Goal: Transaction & Acquisition: Purchase product/service

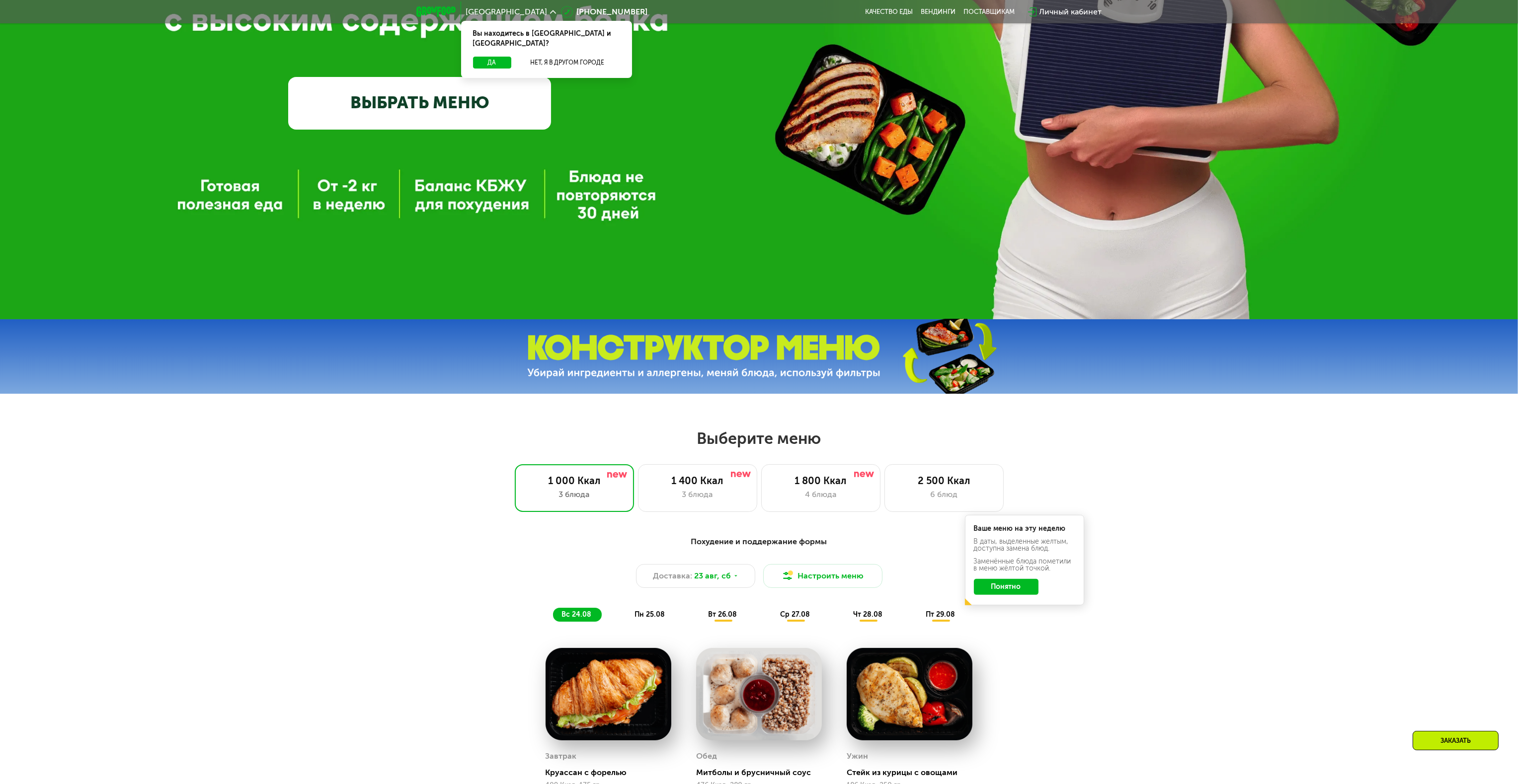
scroll to position [696, 0]
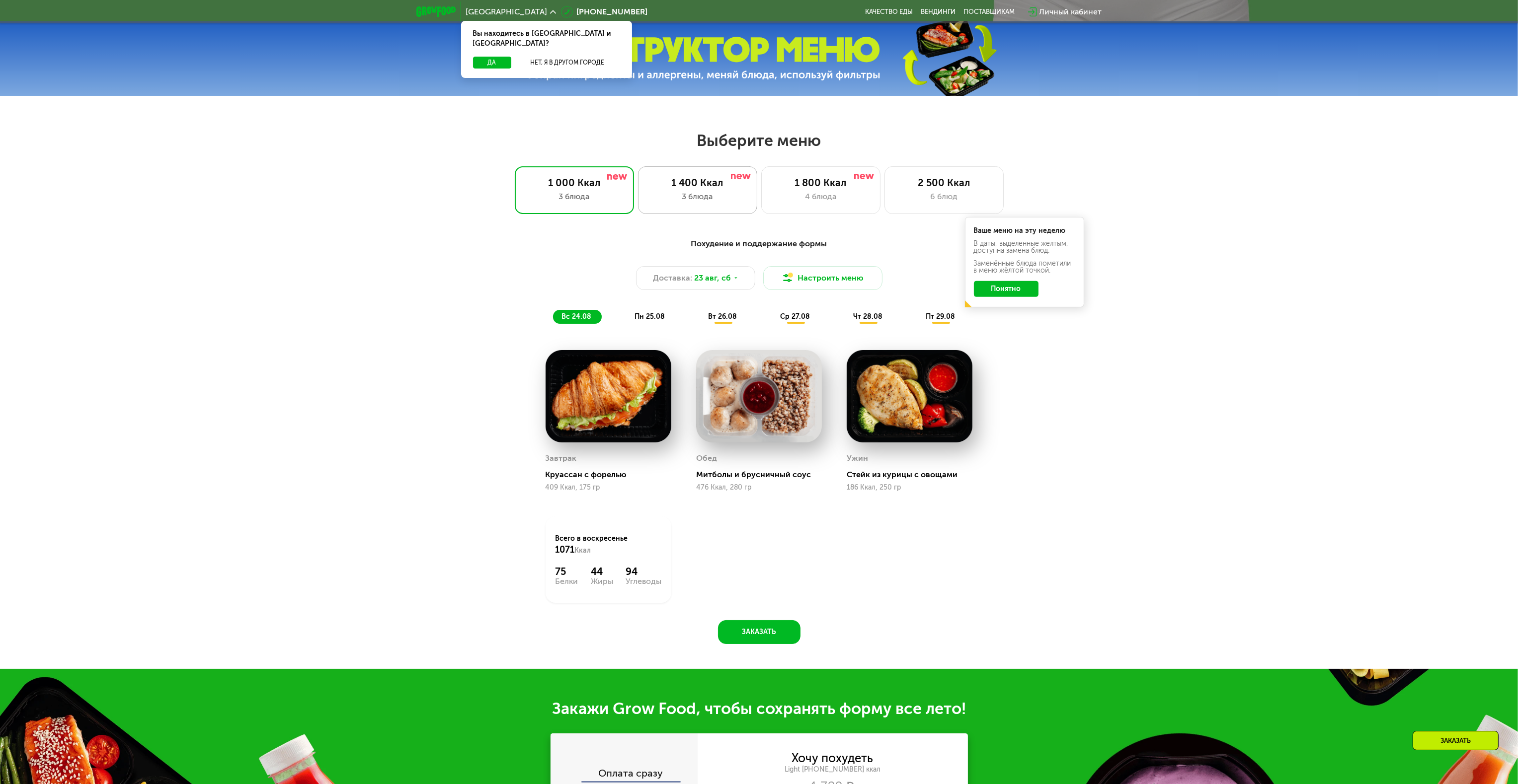
click at [705, 203] on div "3 блюда" at bounding box center [698, 197] width 99 height 12
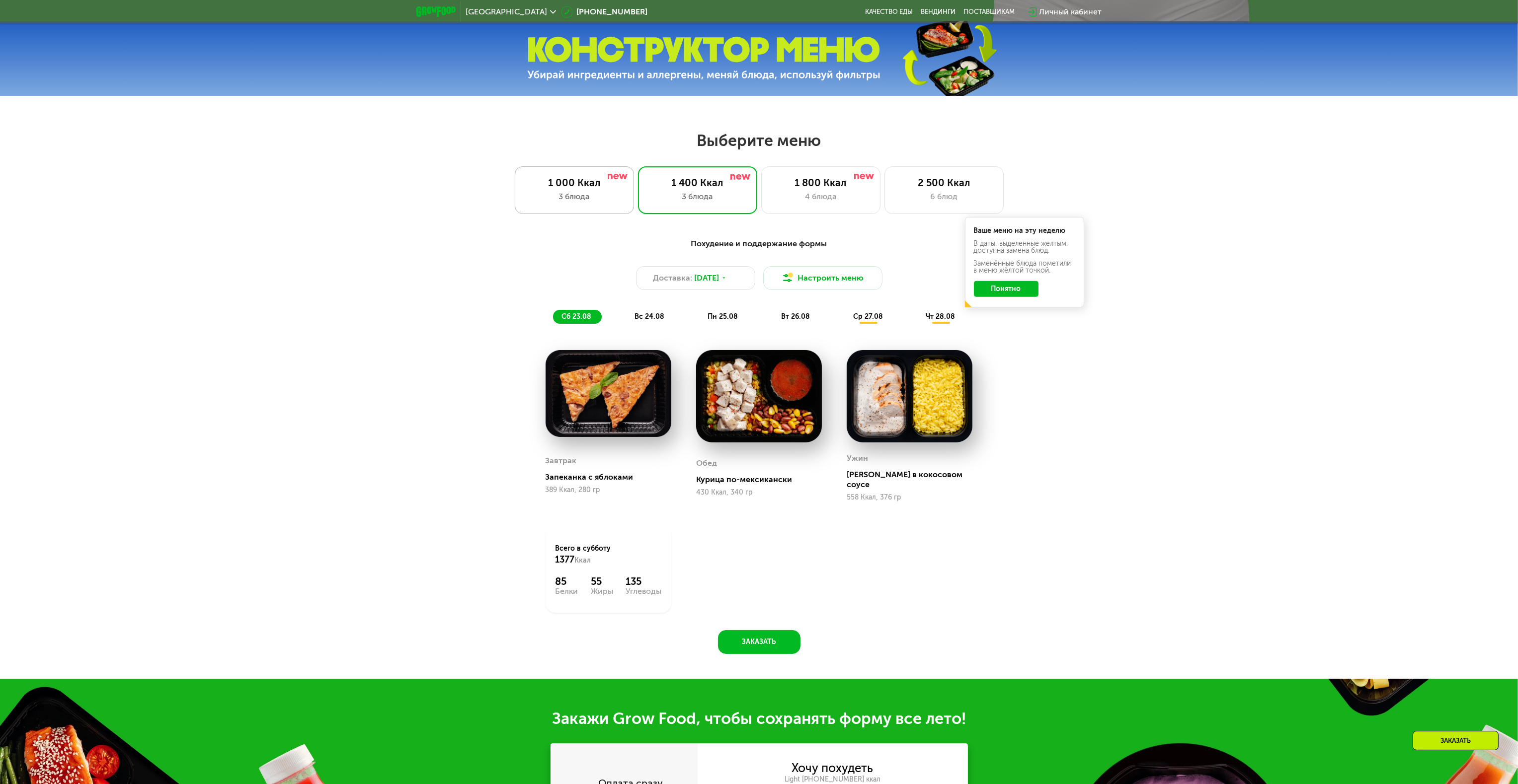
click at [638, 192] on div "1 000 Ккал 3 блюда" at bounding box center [698, 191] width 119 height 48
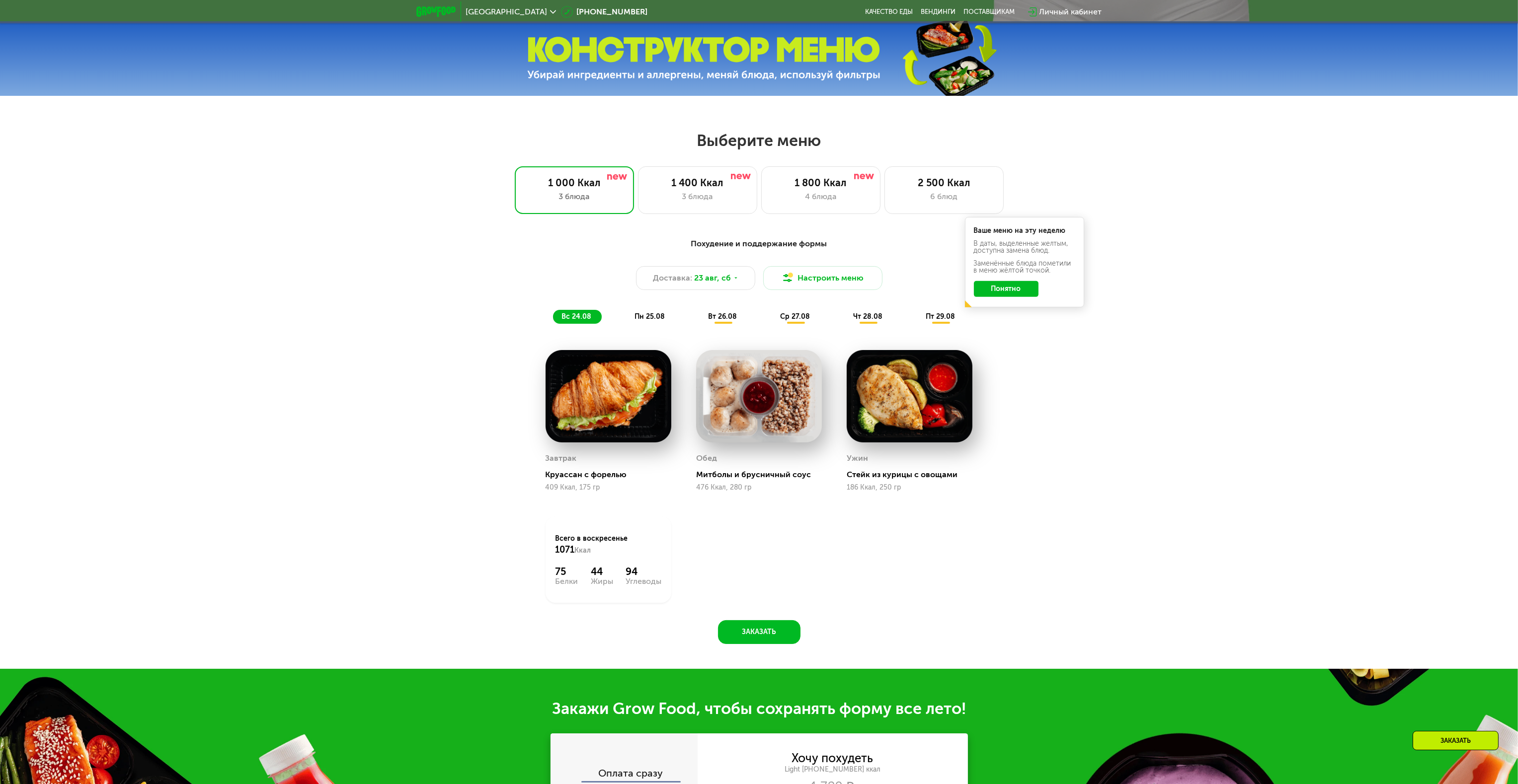
click at [655, 319] on span "пн 25.08" at bounding box center [649, 317] width 30 height 9
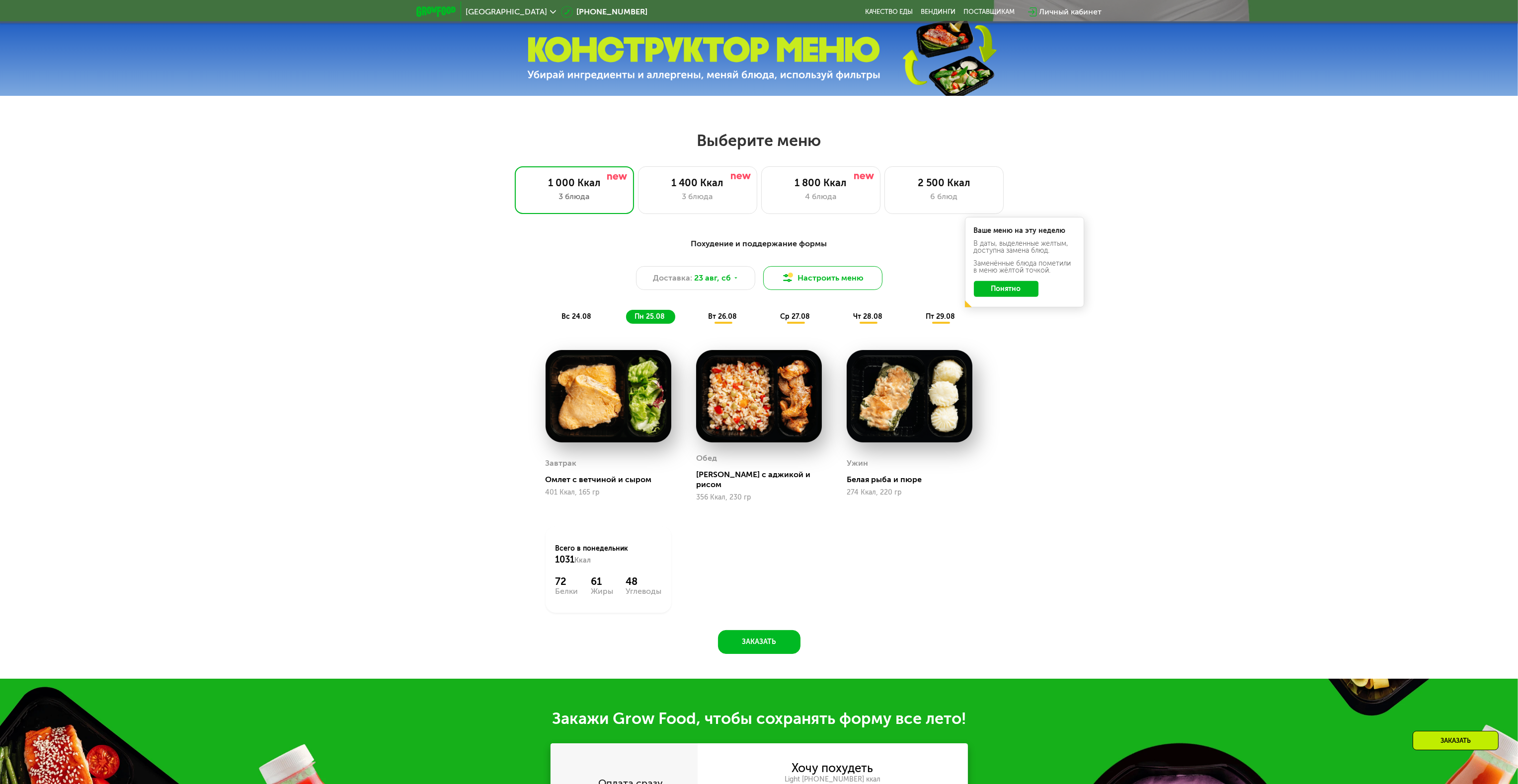
click at [796, 283] on button "Настроить меню" at bounding box center [822, 278] width 119 height 24
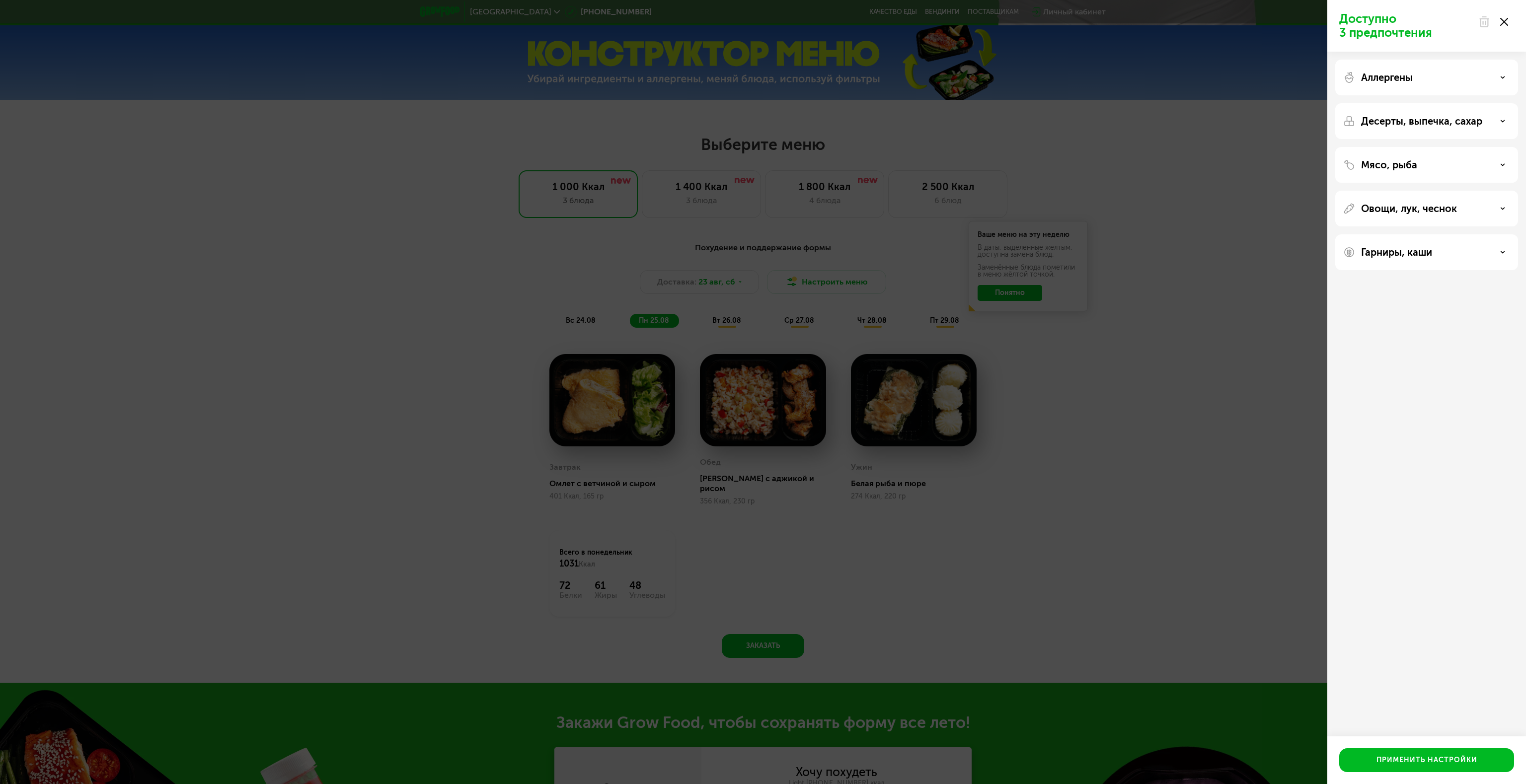
click at [1438, 167] on div "Мясо, рыба" at bounding box center [1426, 165] width 167 height 12
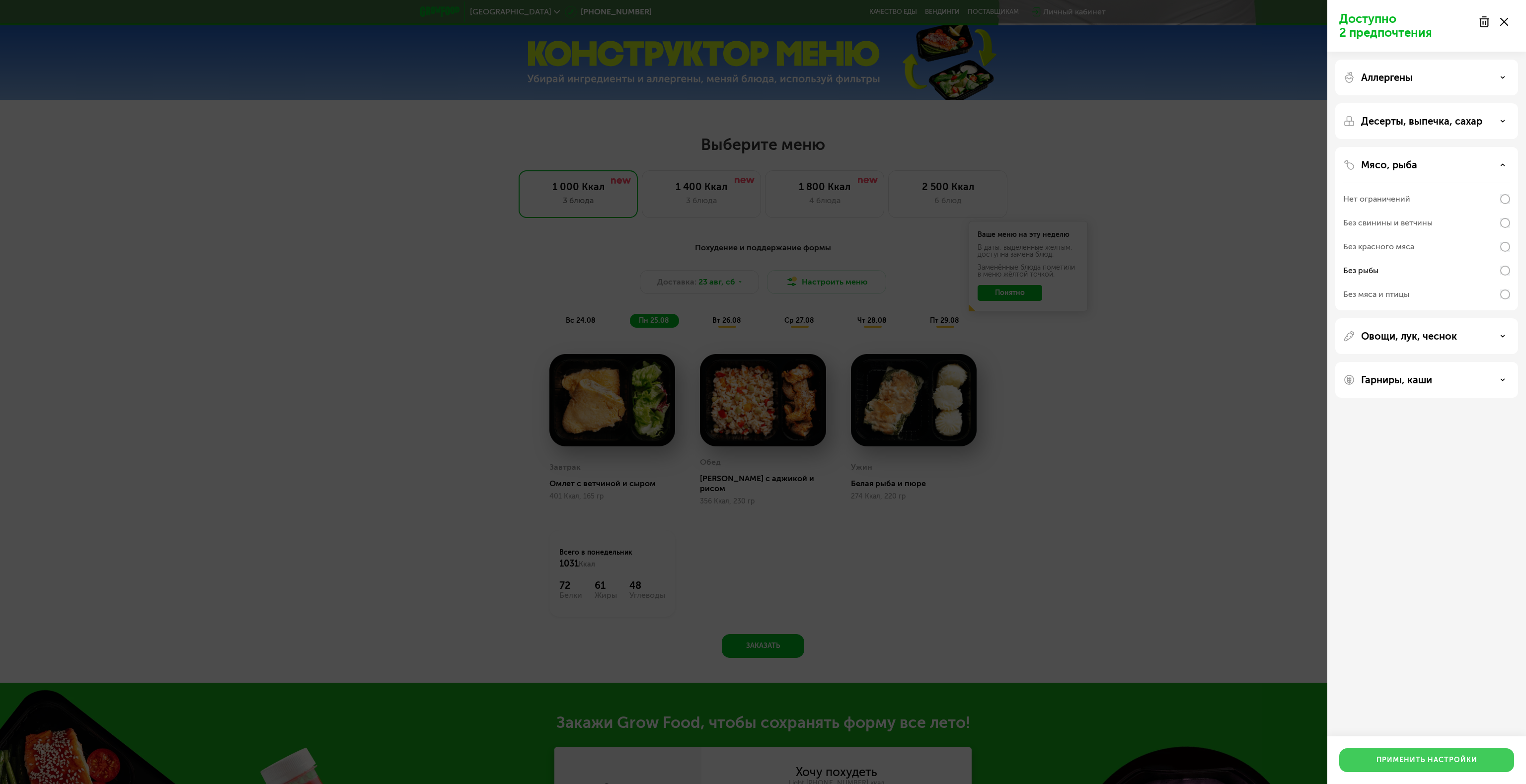
click at [1423, 763] on div "Применить настройки" at bounding box center [1426, 761] width 100 height 10
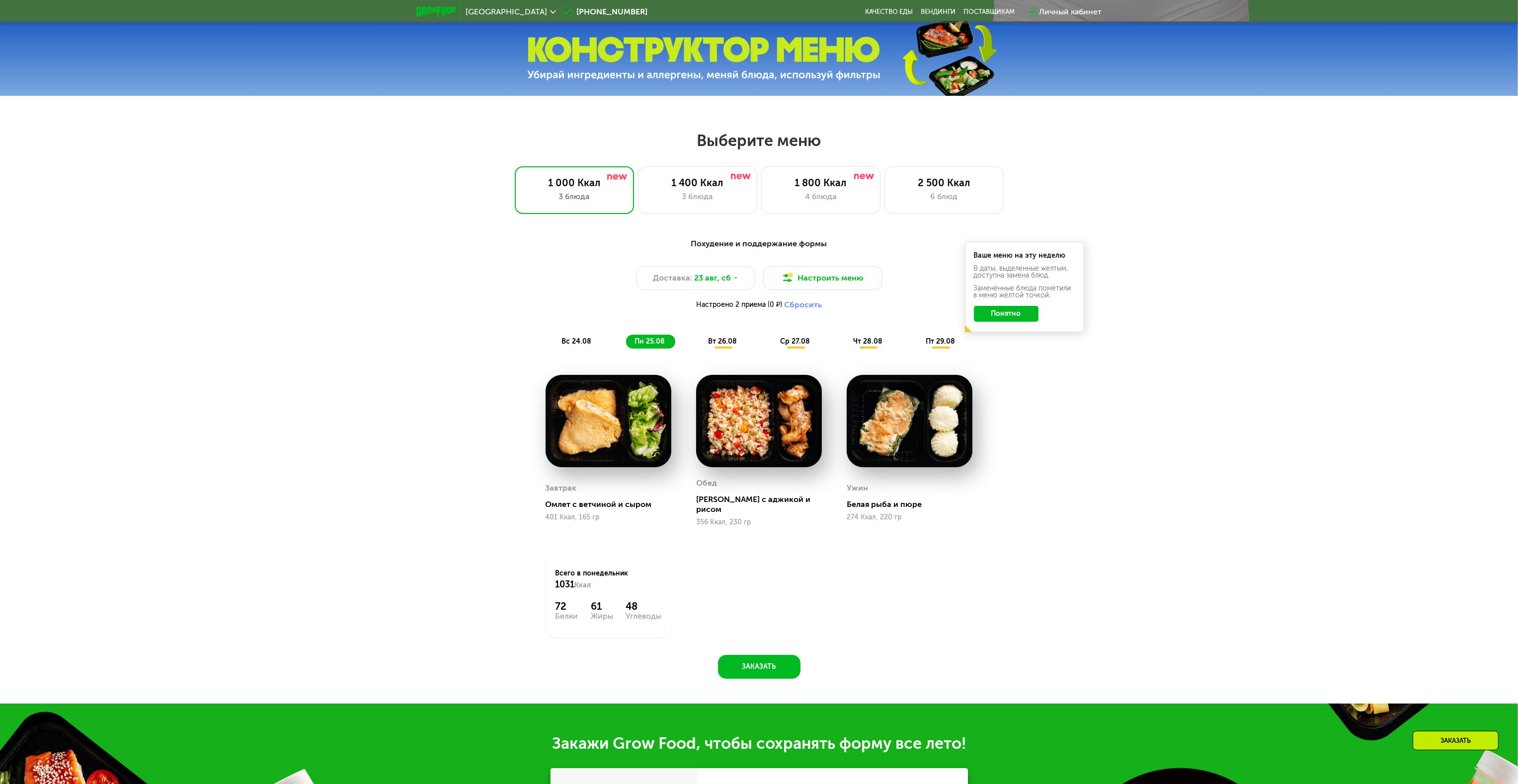
click at [585, 343] on span "вс 24.08" at bounding box center [576, 342] width 30 height 9
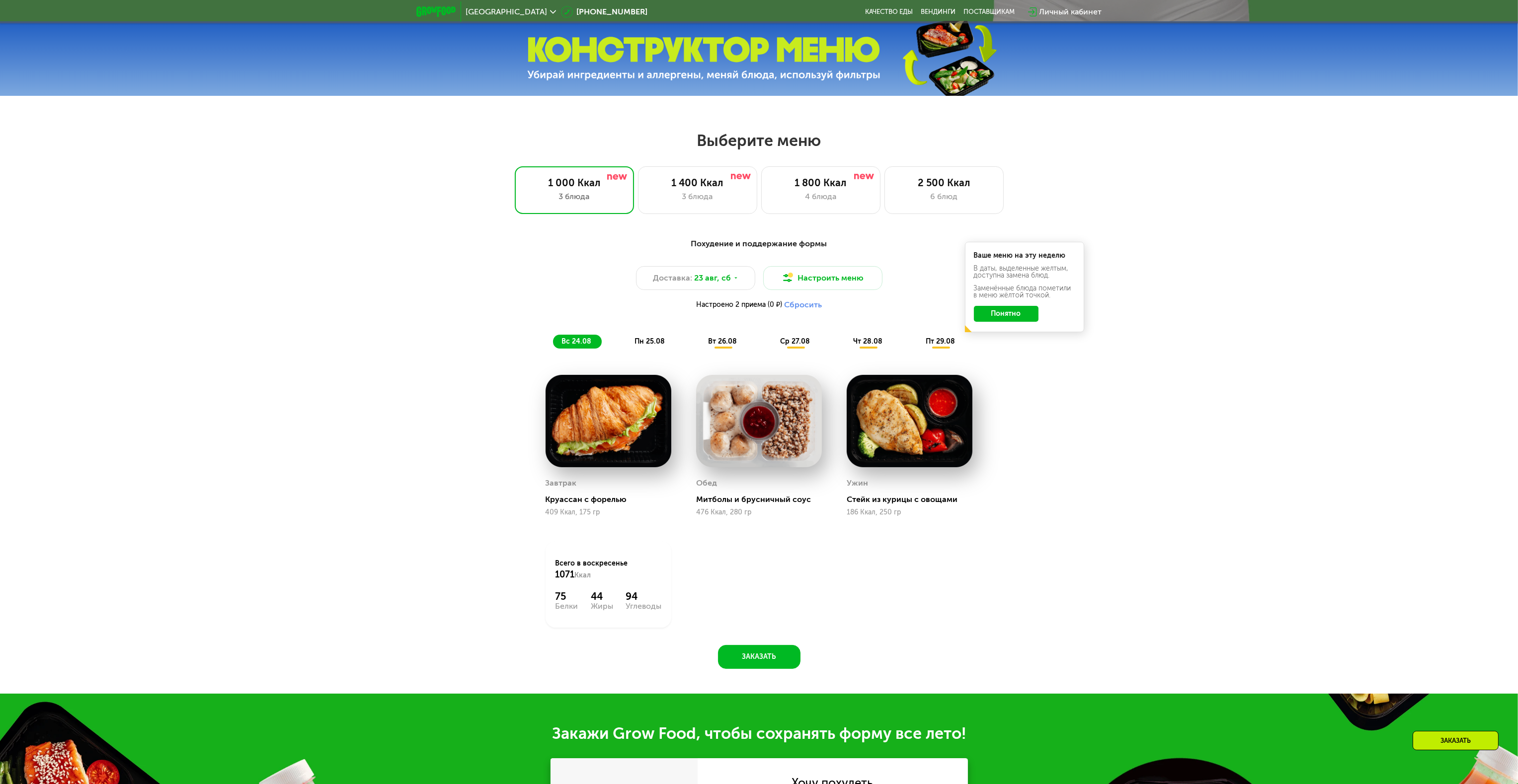
click at [723, 344] on span "вт 26.08" at bounding box center [723, 342] width 29 height 9
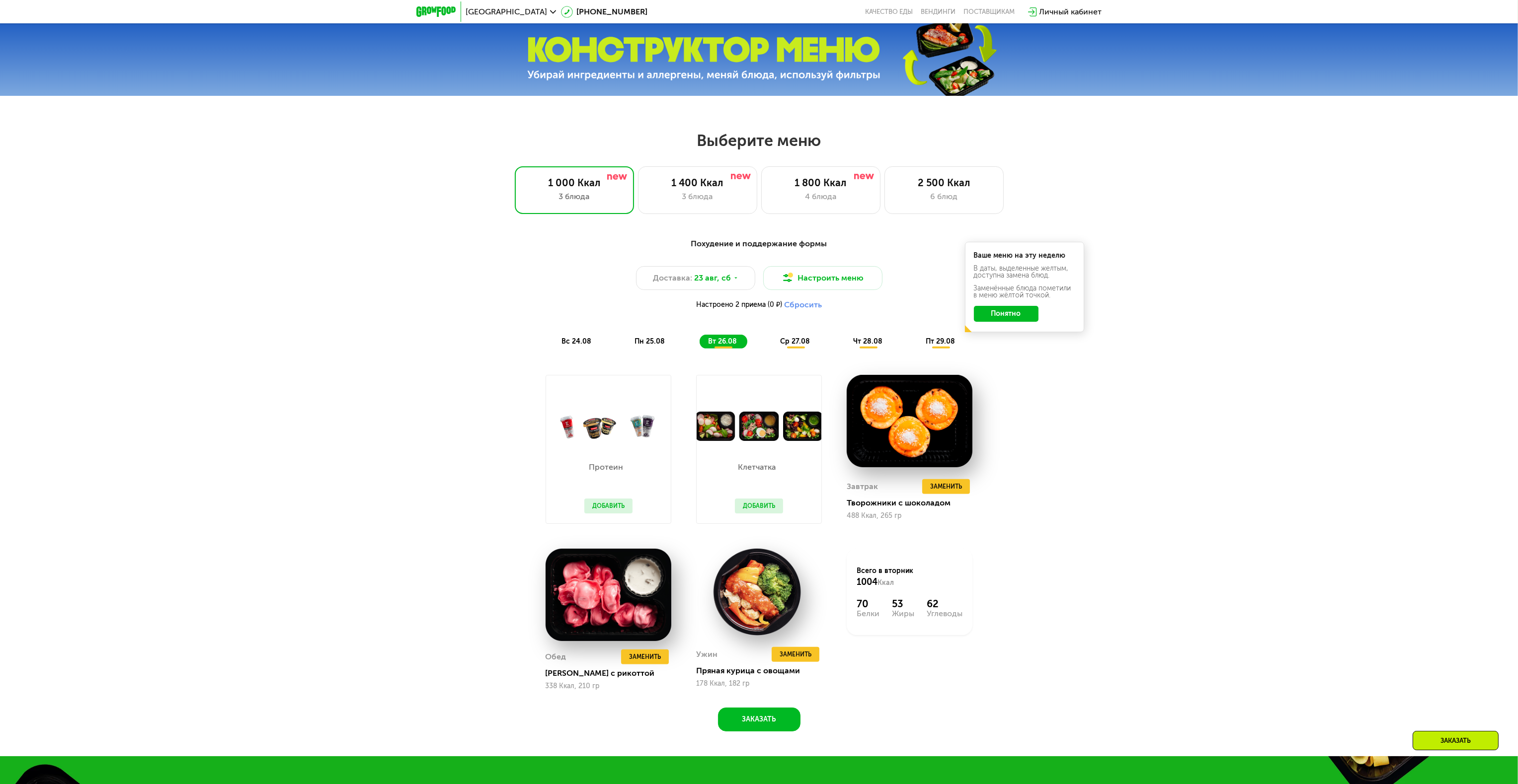
scroll to position [844, 0]
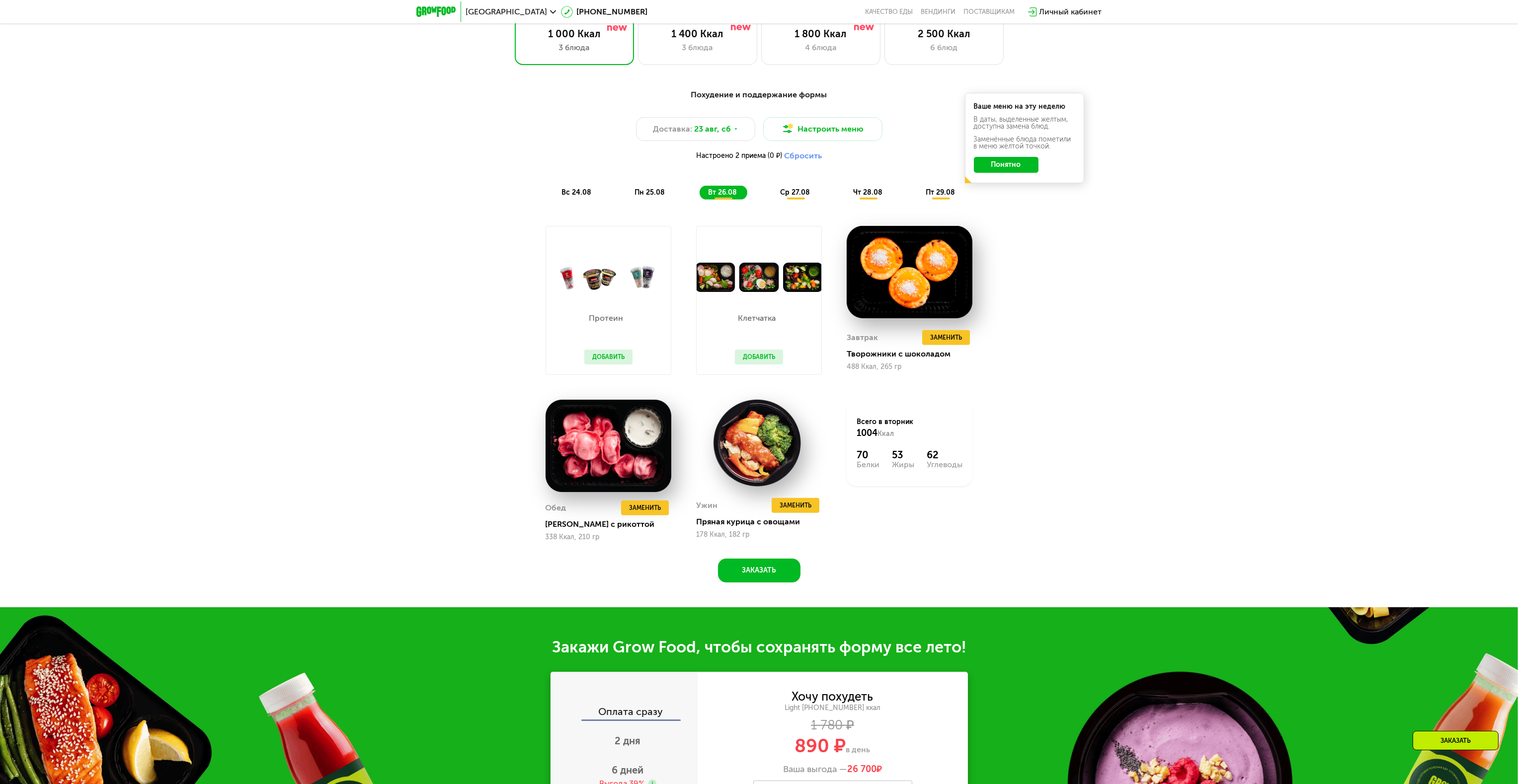
click at [626, 200] on div "вс 24.08" at bounding box center [650, 192] width 49 height 14
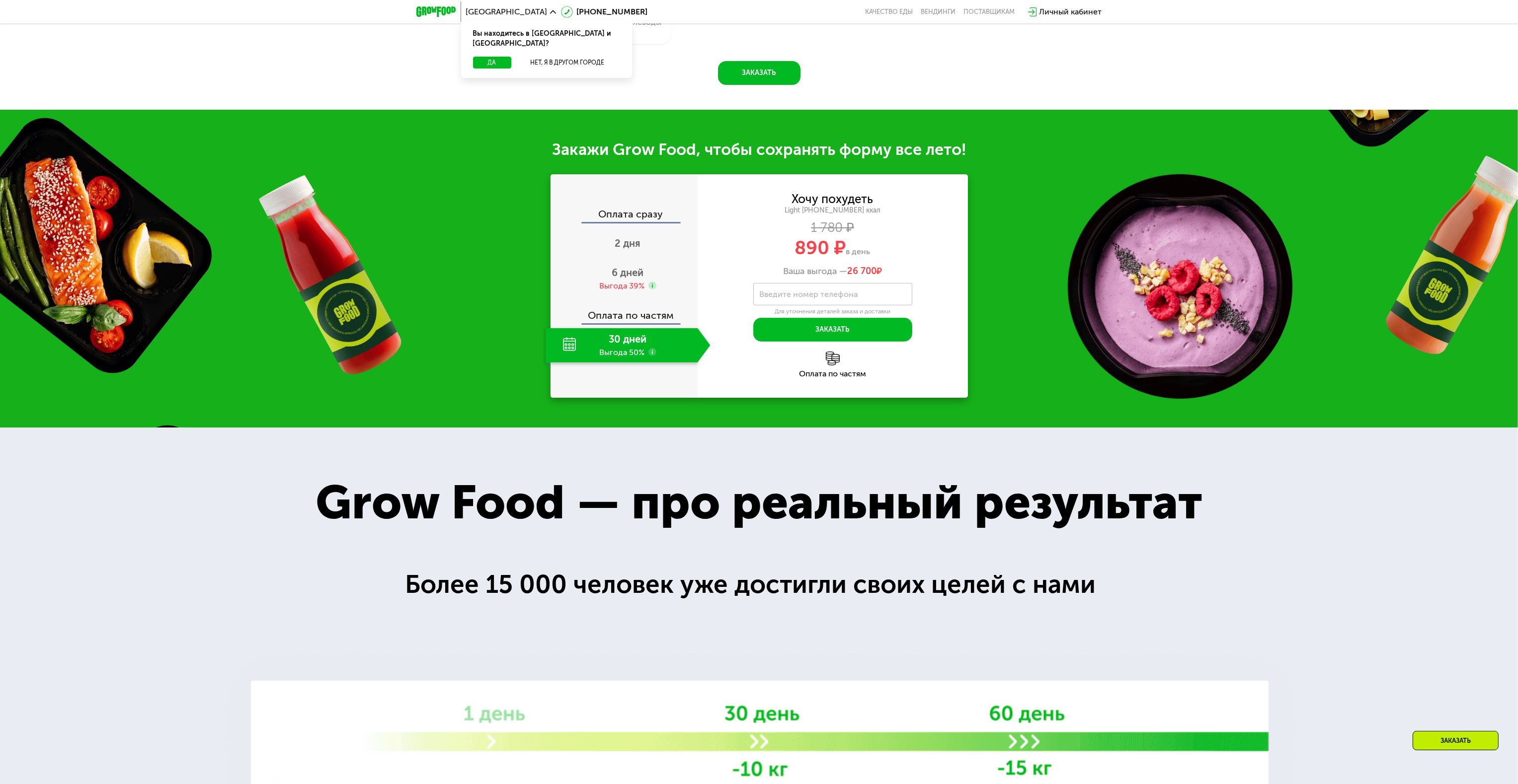
scroll to position [721, 0]
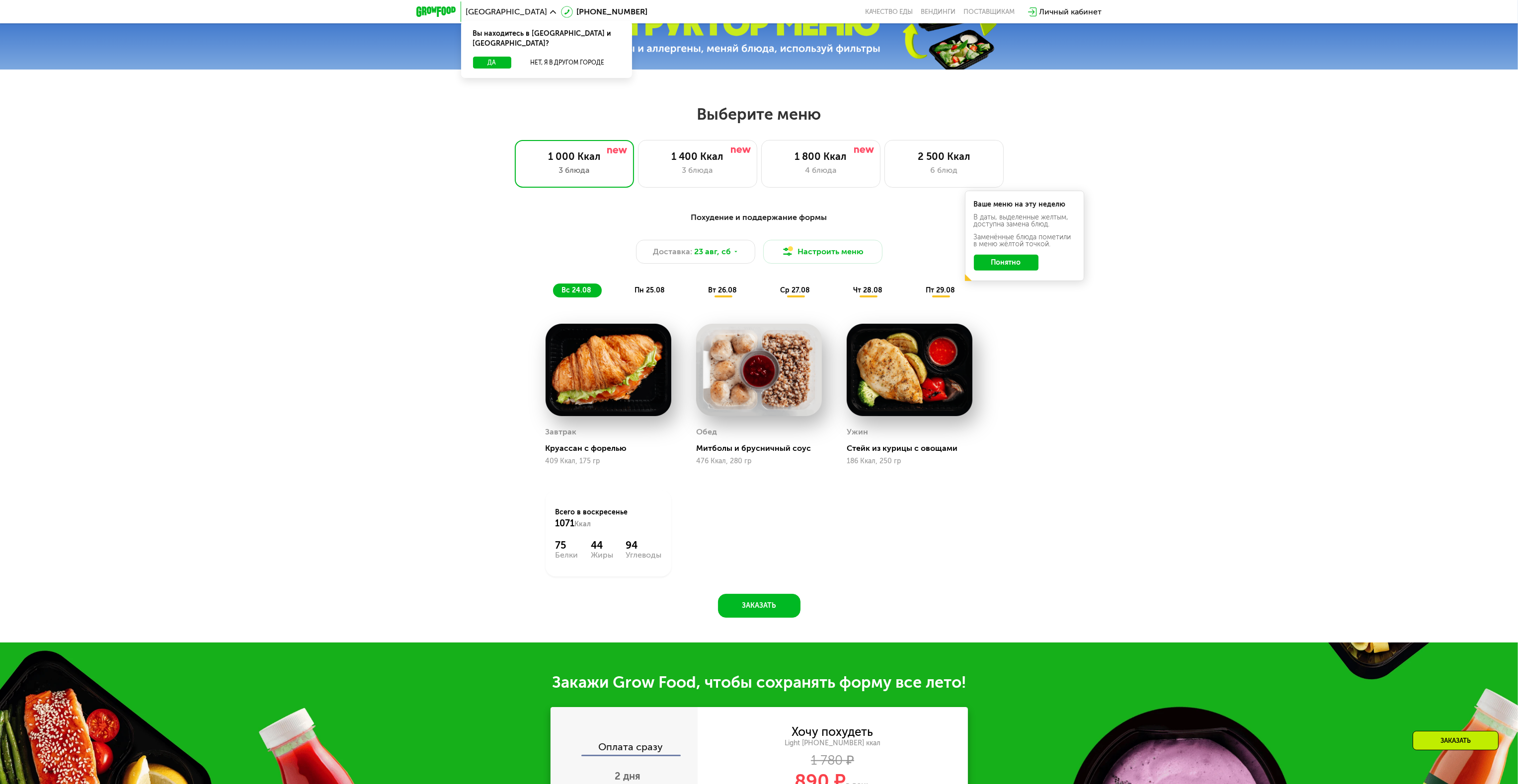
click at [1028, 268] on button "Понятно" at bounding box center [1006, 263] width 64 height 16
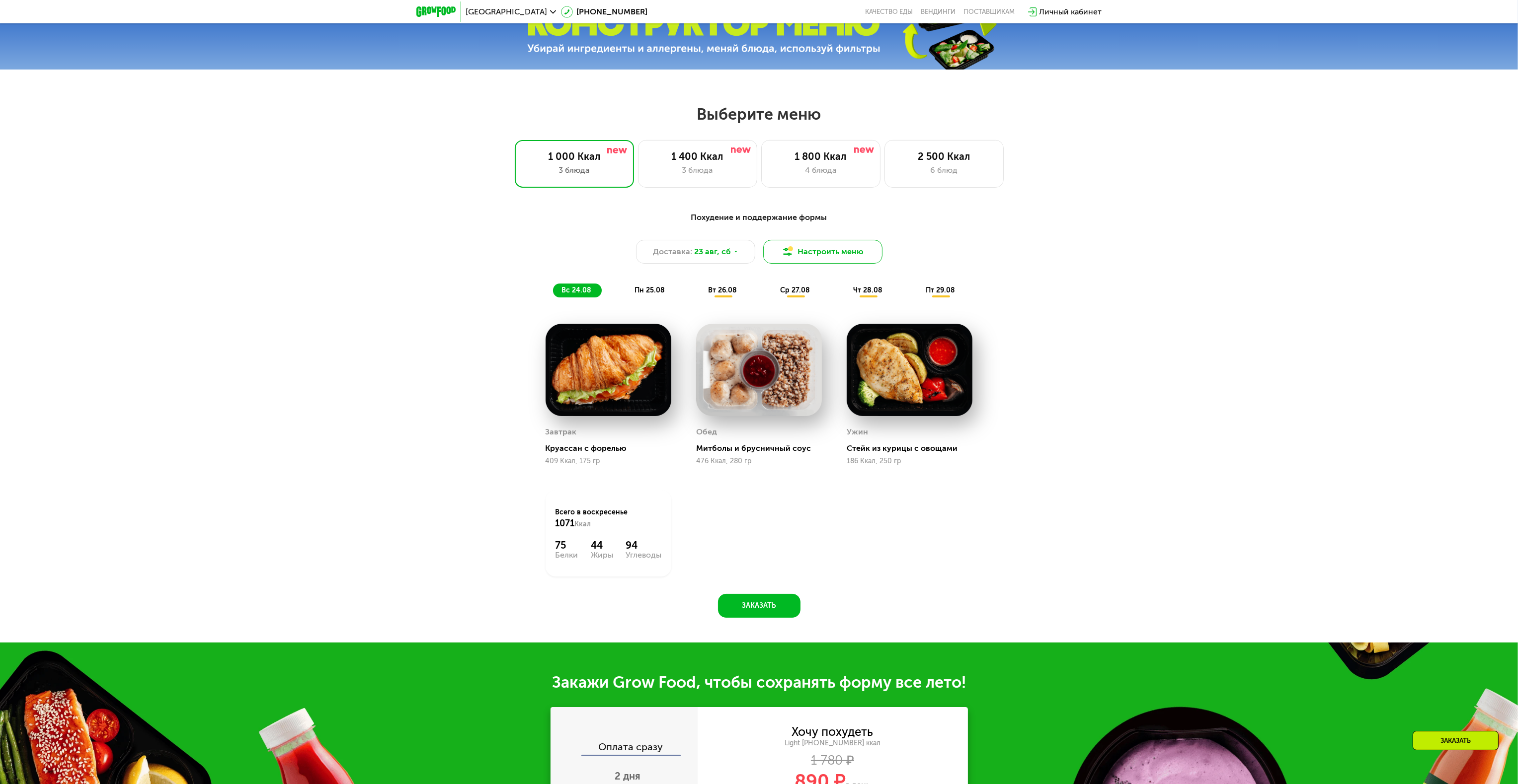
click at [853, 254] on button "Настроить меню" at bounding box center [822, 252] width 119 height 24
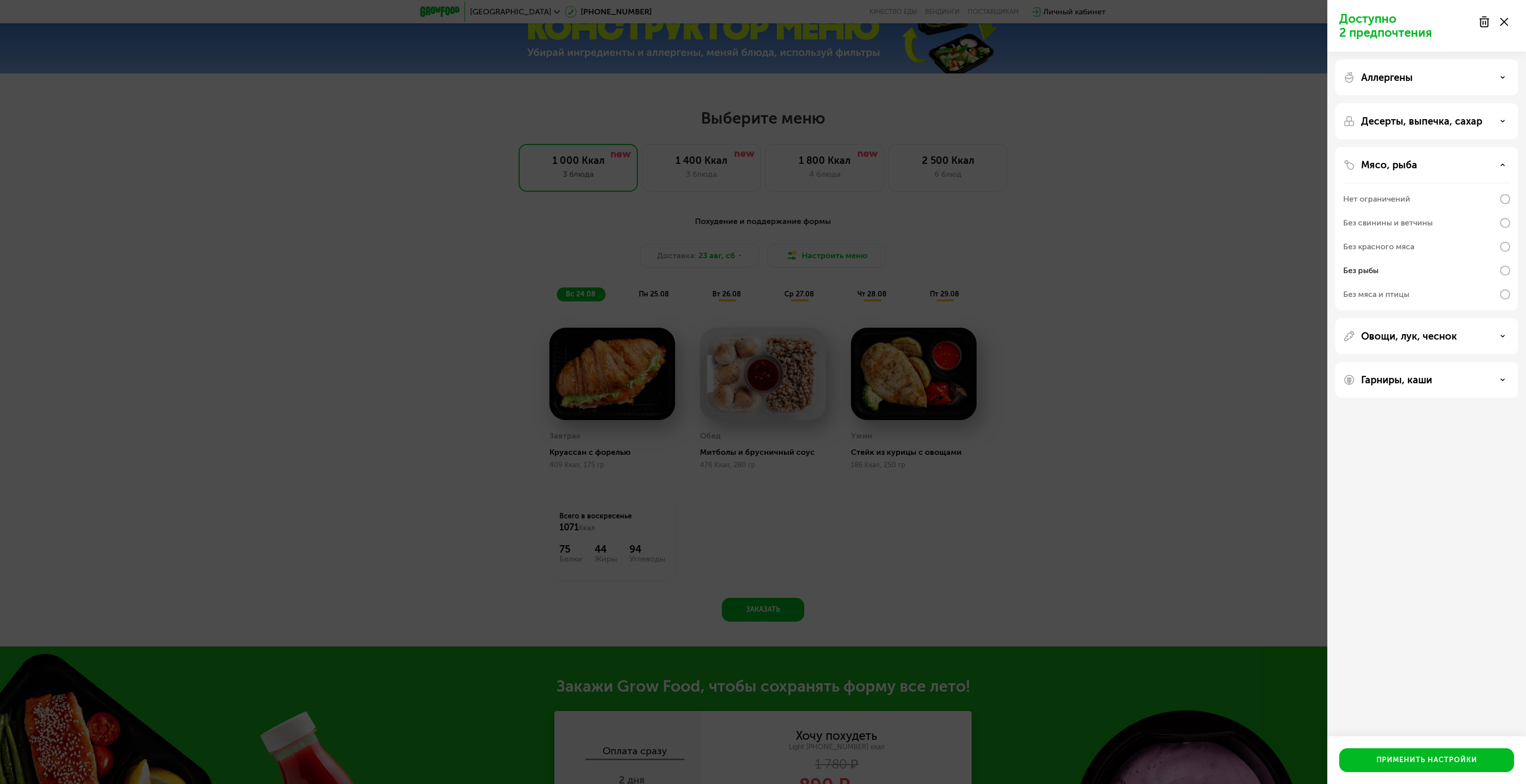
click at [1170, 451] on div "Доступно 2 предпочтения Аллергены Десерты, выпечка, сахар Мясо, рыба Нет ограни…" at bounding box center [763, 392] width 1526 height 784
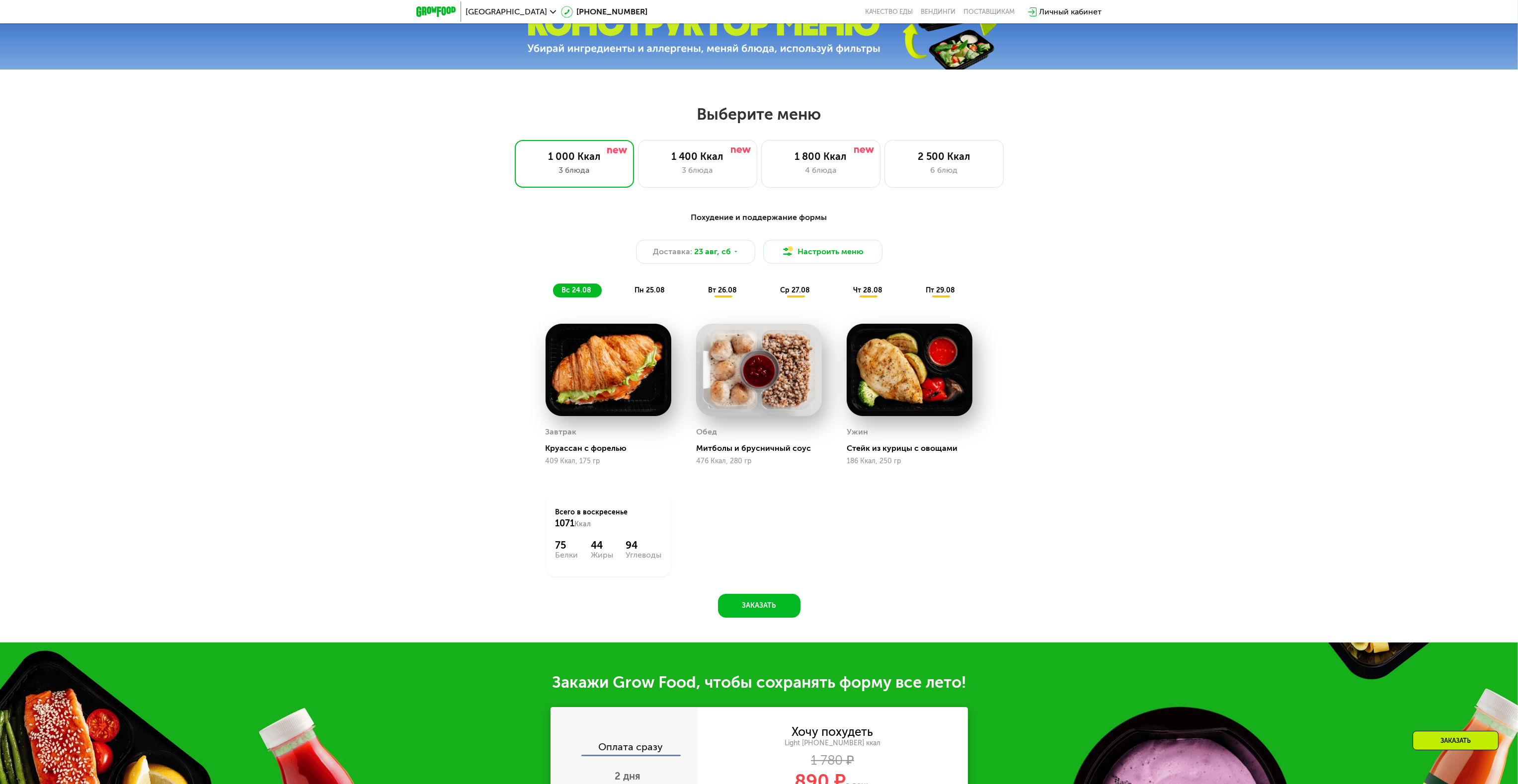
click at [650, 294] on span "пн 25.08" at bounding box center [649, 290] width 30 height 9
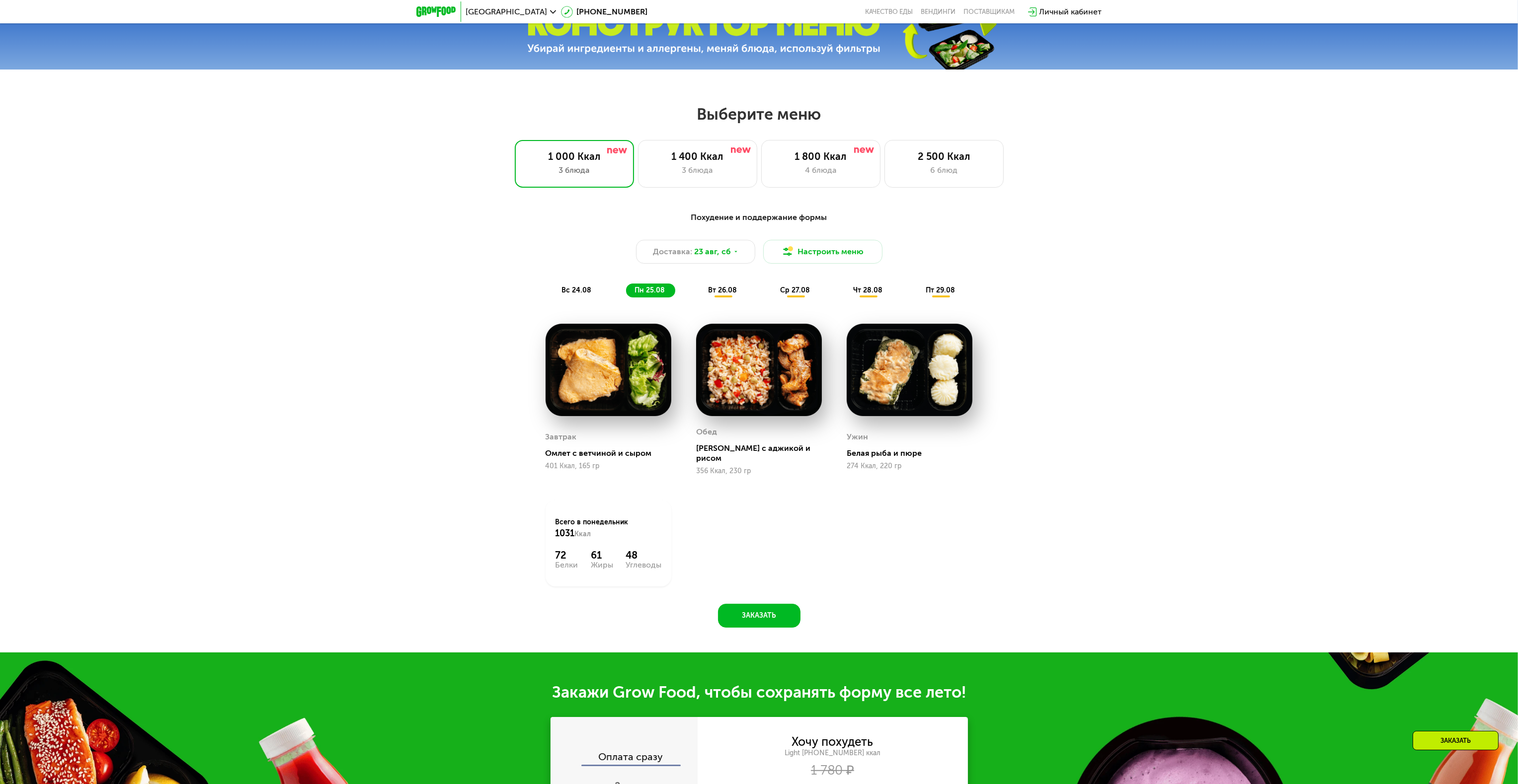
click at [714, 291] on span "вт 26.08" at bounding box center [723, 290] width 29 height 9
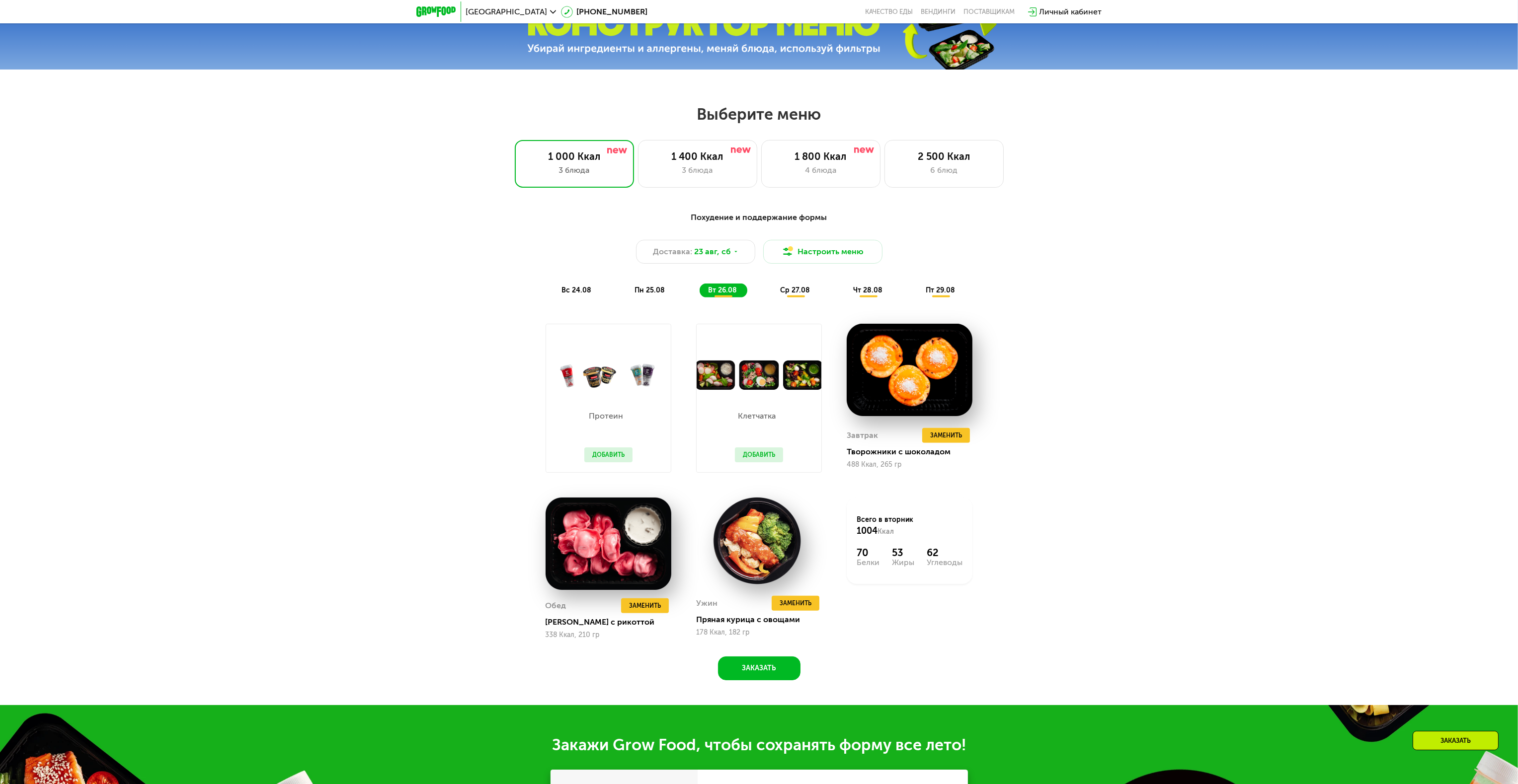
click at [753, 455] on button "Добавить" at bounding box center [759, 454] width 48 height 15
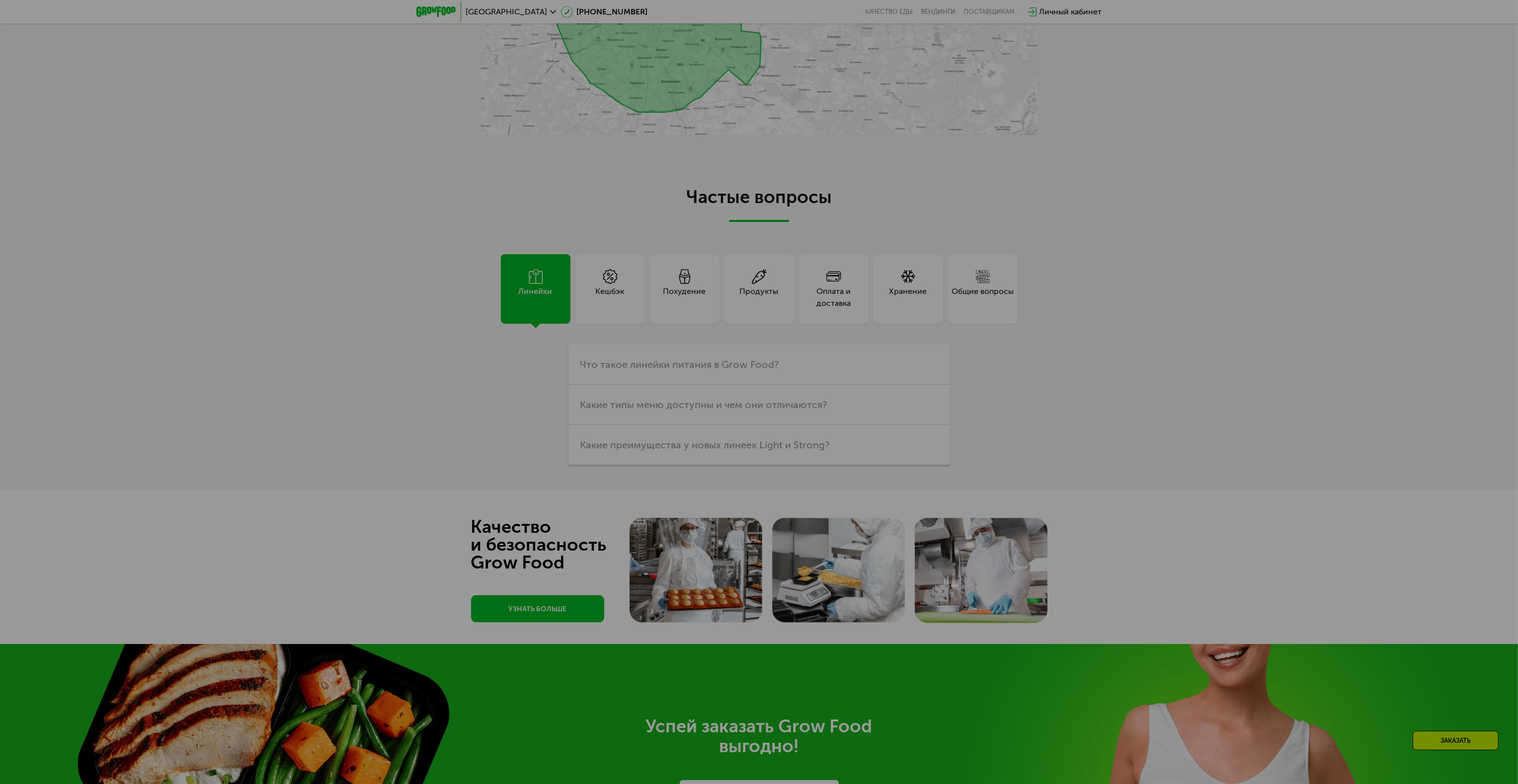
scroll to position [3421, 0]
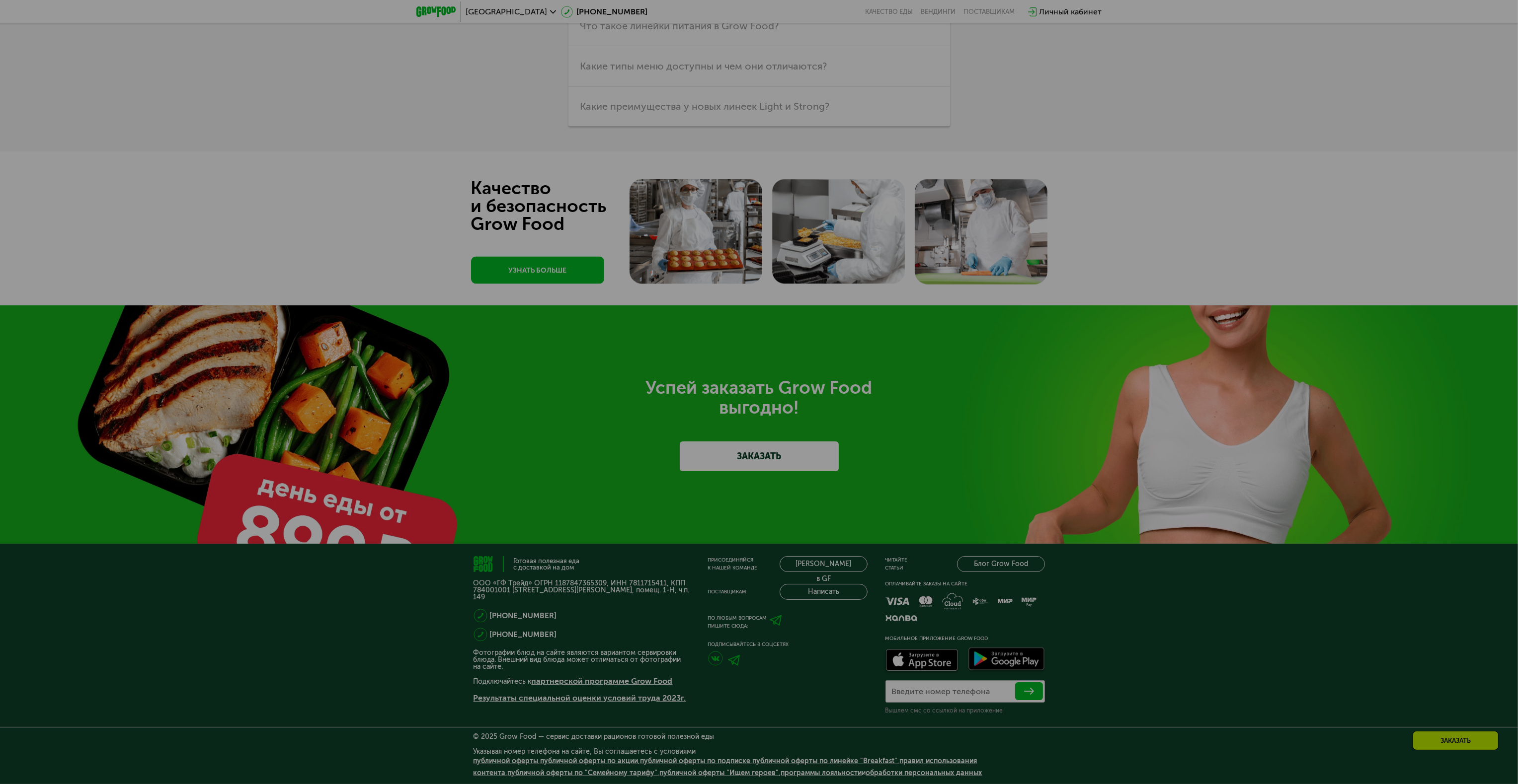
click at [1163, 580] on div at bounding box center [759, 392] width 1518 height 784
